Goal: Information Seeking & Learning: Find specific page/section

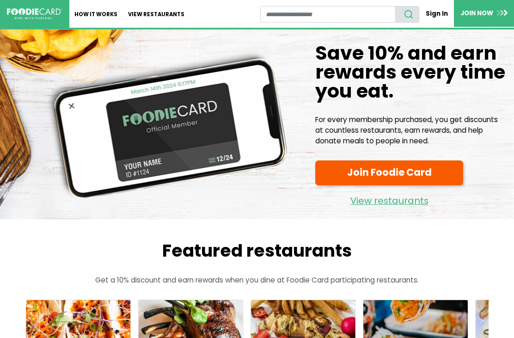
click at [156, 18] on link "View restaurants" at bounding box center [156, 14] width 67 height 28
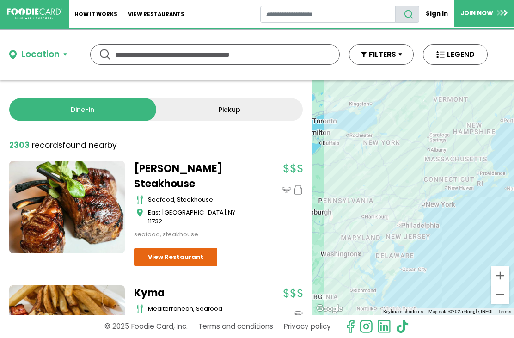
click at [53, 53] on div "Location" at bounding box center [40, 54] width 38 height 13
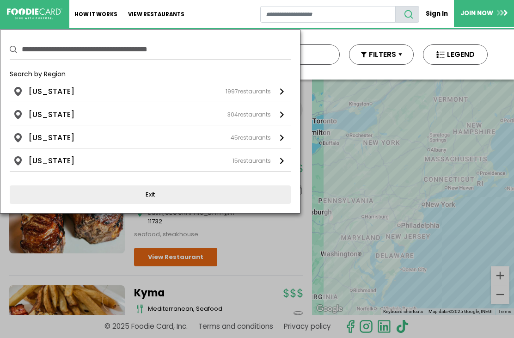
click at [70, 91] on div "New York 1997 restaurants" at bounding box center [150, 91] width 242 height 11
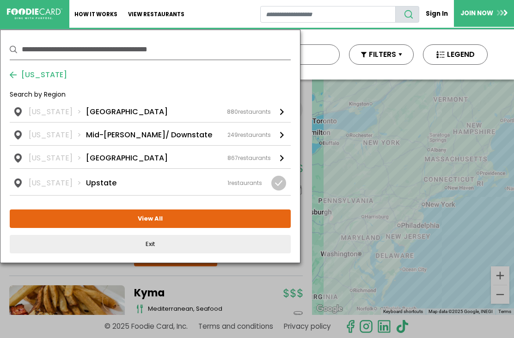
click at [116, 110] on li "Long Island" at bounding box center [127, 111] width 82 height 11
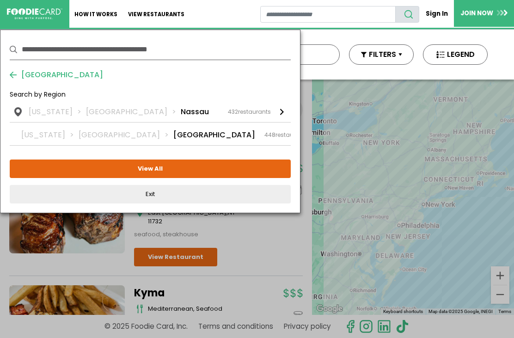
click at [181, 109] on li "Nassau" at bounding box center [195, 111] width 28 height 11
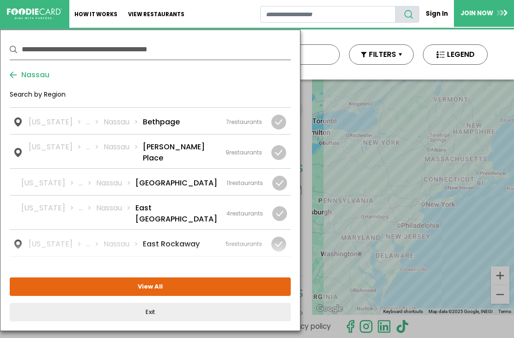
scroll to position [103, 0]
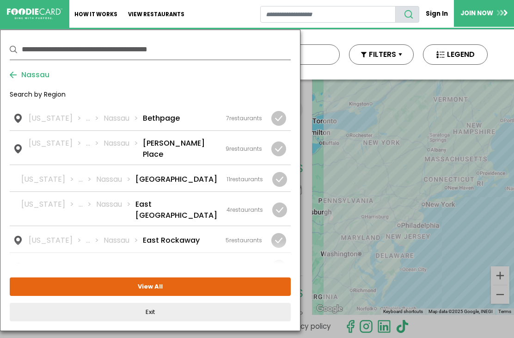
click at [174, 199] on li "East Norwich" at bounding box center [176, 210] width 82 height 22
click at [200, 286] on button "View Selected ( 1 )" at bounding box center [150, 286] width 281 height 18
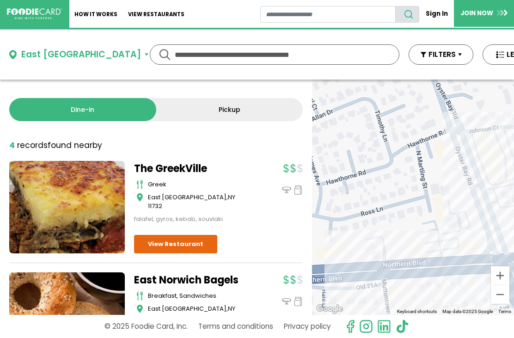
scroll to position [0, 0]
click at [188, 243] on link "View Restaurant" at bounding box center [175, 244] width 83 height 18
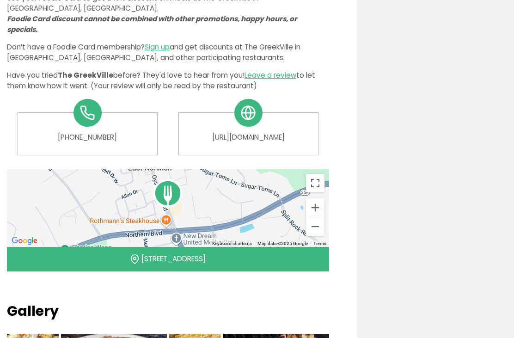
scroll to position [352, 0]
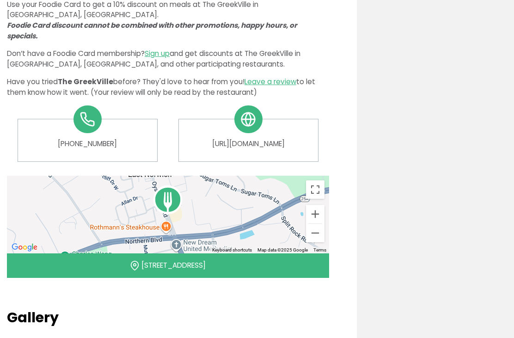
click at [267, 139] on link "[URL][DOMAIN_NAME]" at bounding box center [248, 144] width 125 height 11
